Goal: Check status: Check status

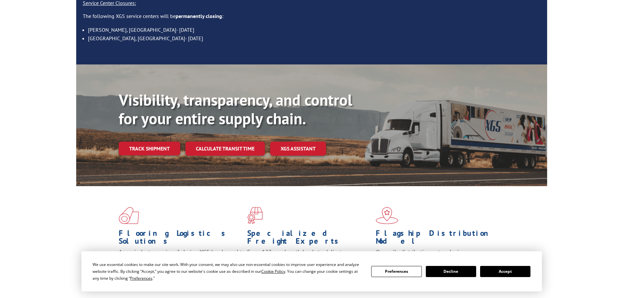
scroll to position [98, 0]
click at [143, 141] on link "Track shipment" at bounding box center [150, 148] width 62 height 14
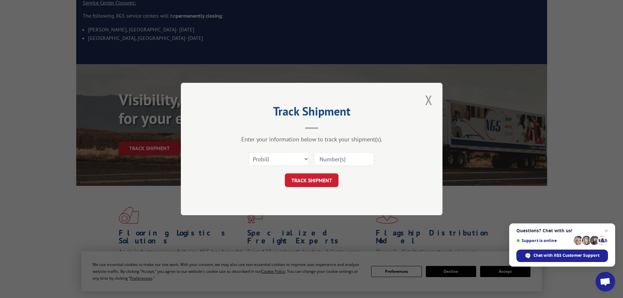
click at [335, 155] on input at bounding box center [344, 159] width 60 height 14
paste input "D000681182"
type input "D000681182"
click at [316, 182] on button "TRACK SHIPMENT" at bounding box center [312, 180] width 54 height 14
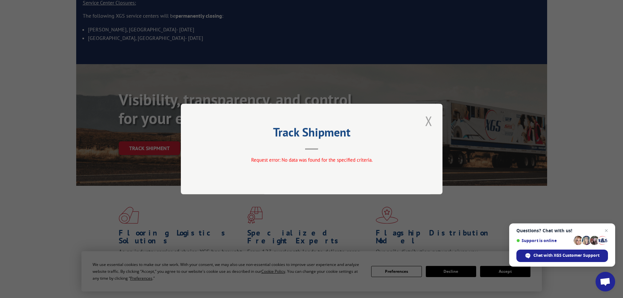
click at [428, 122] on button "Close modal" at bounding box center [428, 121] width 11 height 18
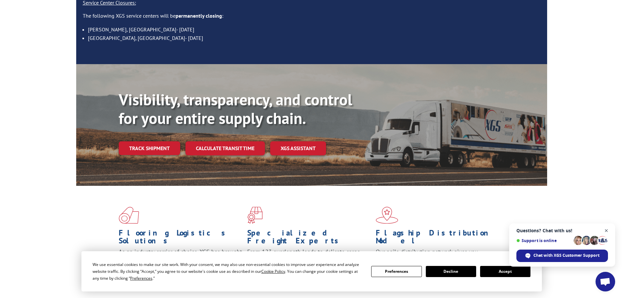
click at [610, 229] on span "Open chat" at bounding box center [607, 231] width 8 height 8
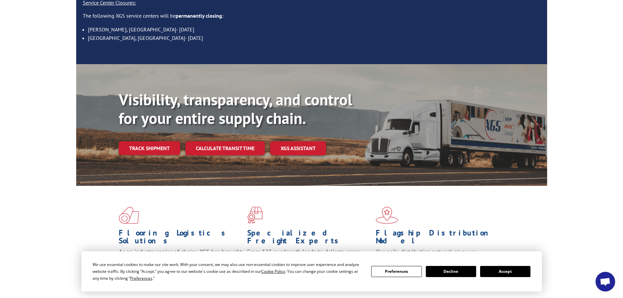
click at [448, 272] on button "Decline" at bounding box center [451, 271] width 50 height 11
